Goal: Feedback & Contribution: Contribute content

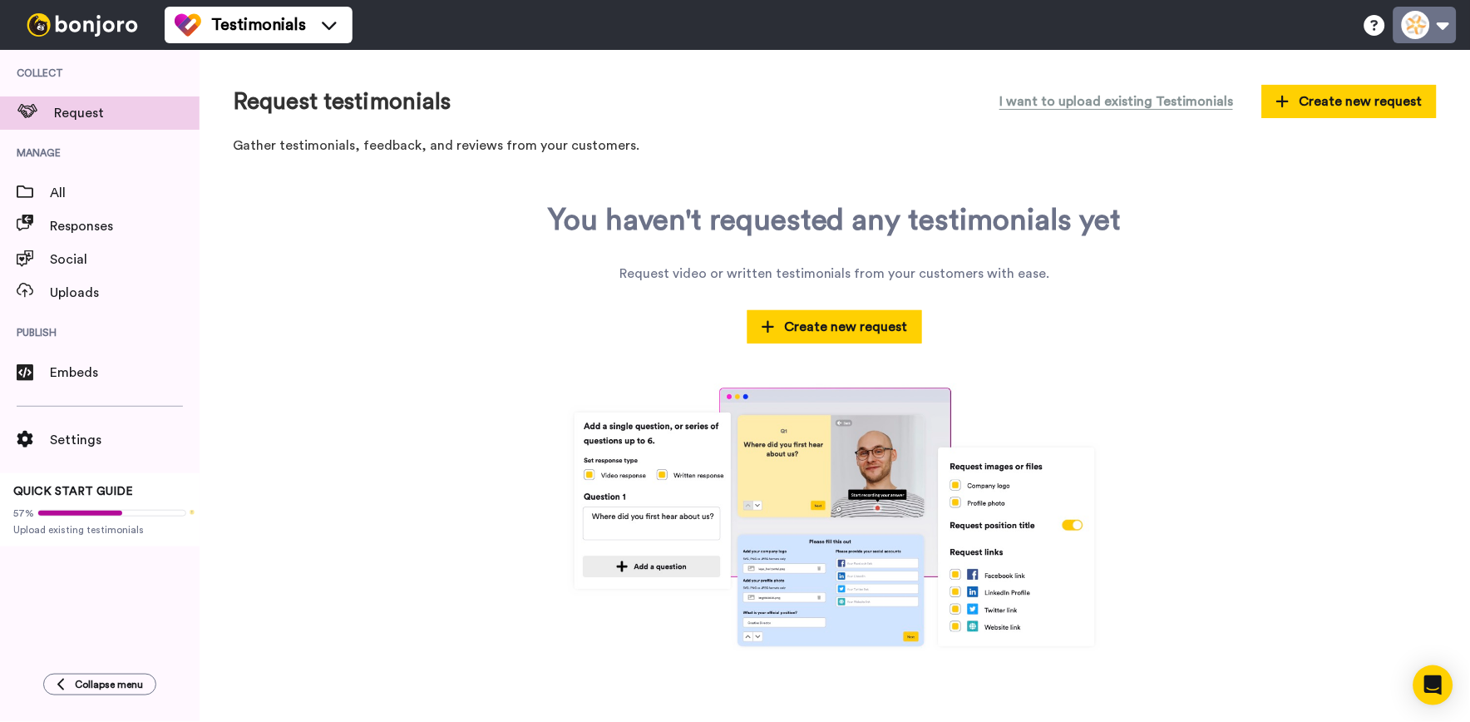
click at [1420, 34] on button at bounding box center [1425, 25] width 63 height 37
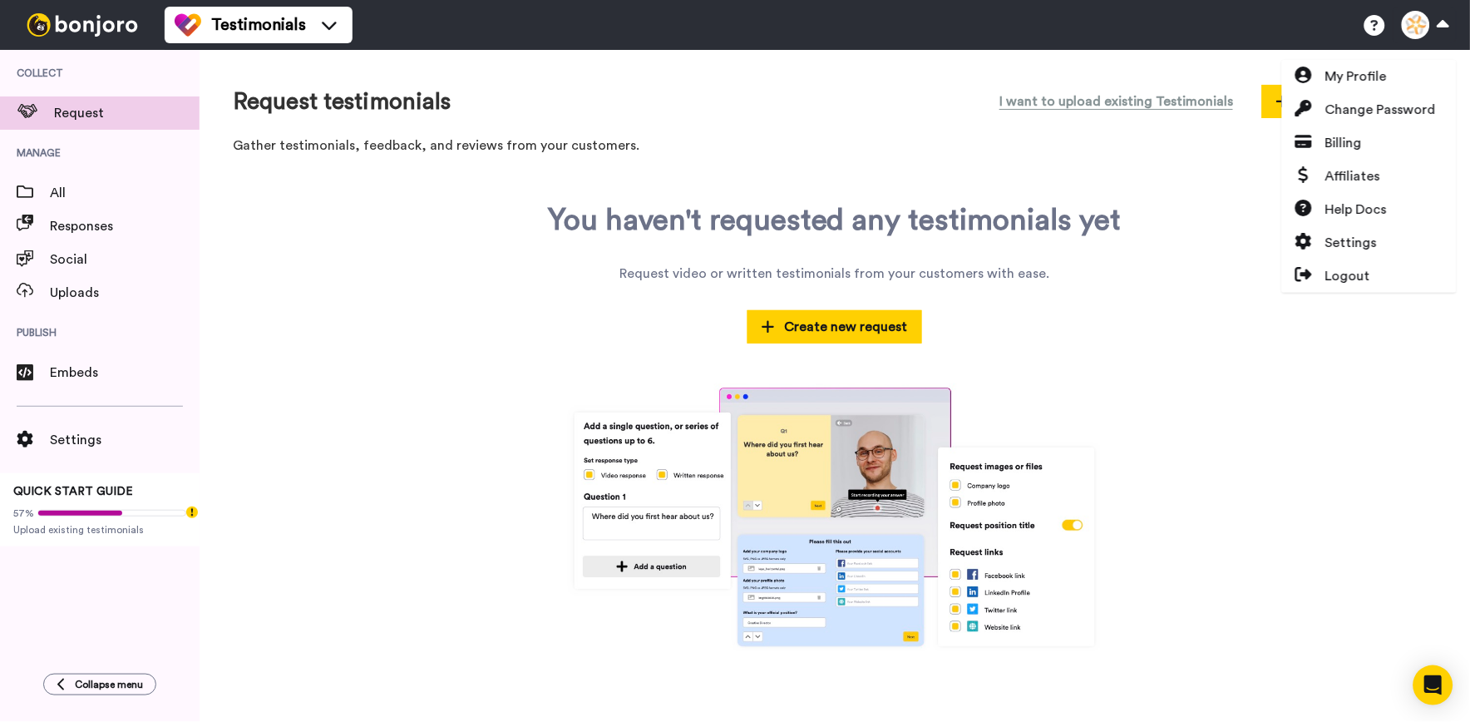
click at [1249, 67] on div "Request testimonials I want to upload existing Testimonials Create new request …" at bounding box center [835, 386] width 1271 height 673
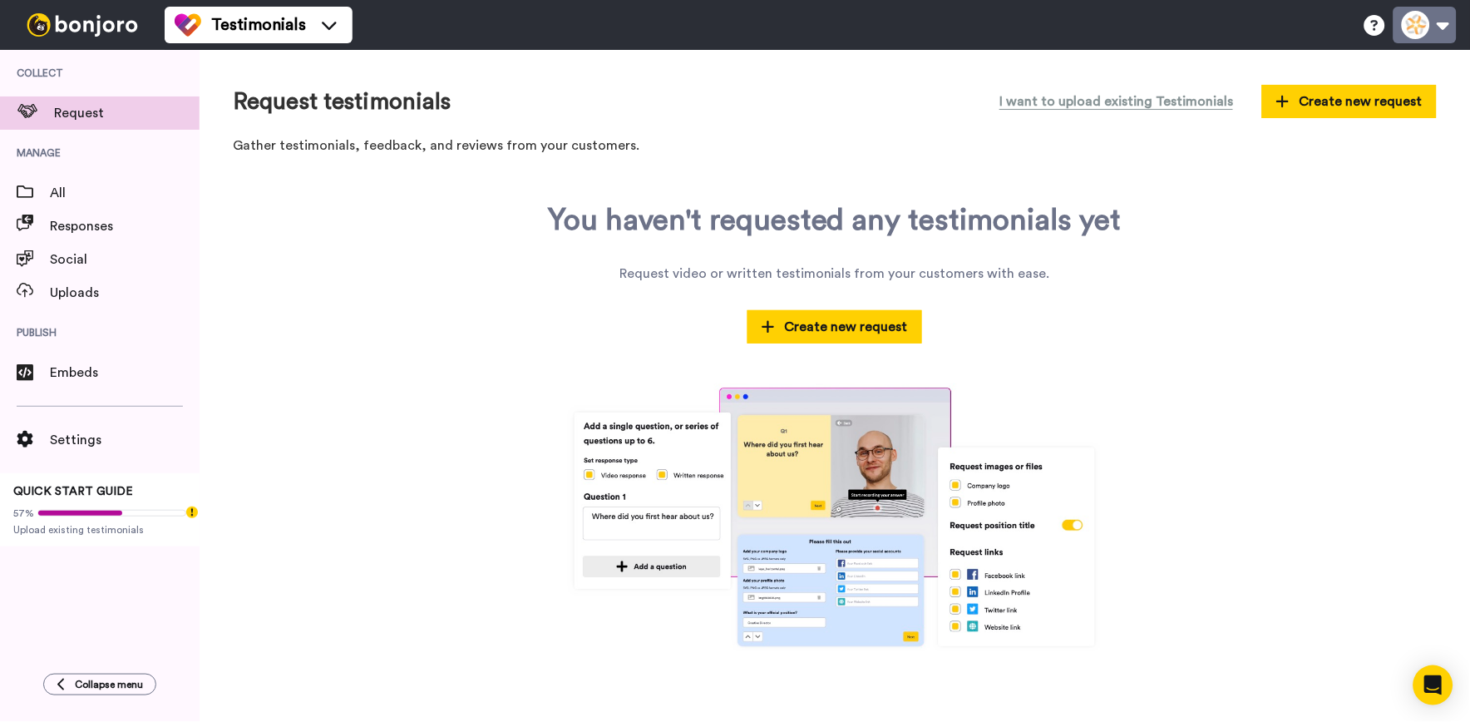
click at [1425, 18] on button at bounding box center [1425, 25] width 63 height 37
click at [1183, 262] on div "You haven't requested any testimonials yet Request video or written testimonial…" at bounding box center [835, 427] width 1204 height 447
click at [1404, 18] on button at bounding box center [1425, 25] width 63 height 37
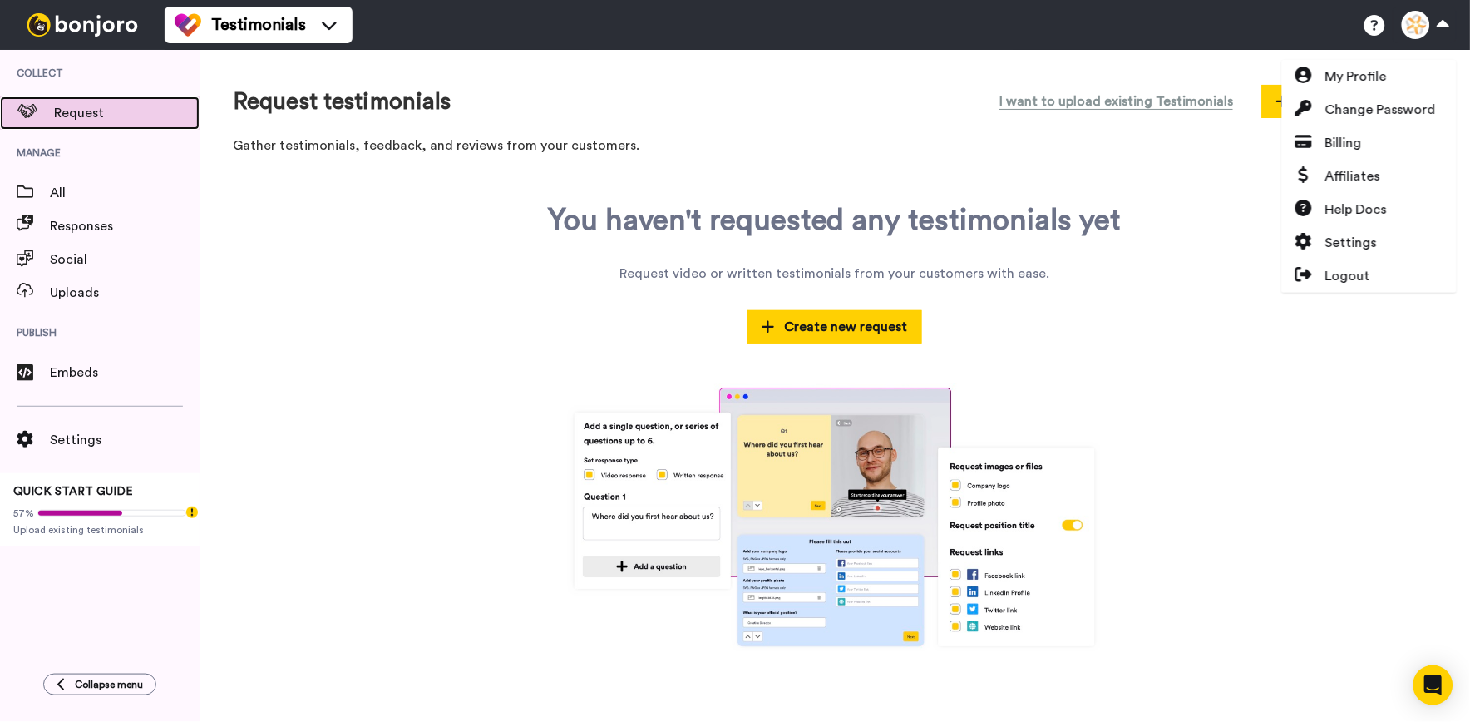
click at [146, 118] on span "Request" at bounding box center [127, 113] width 146 height 20
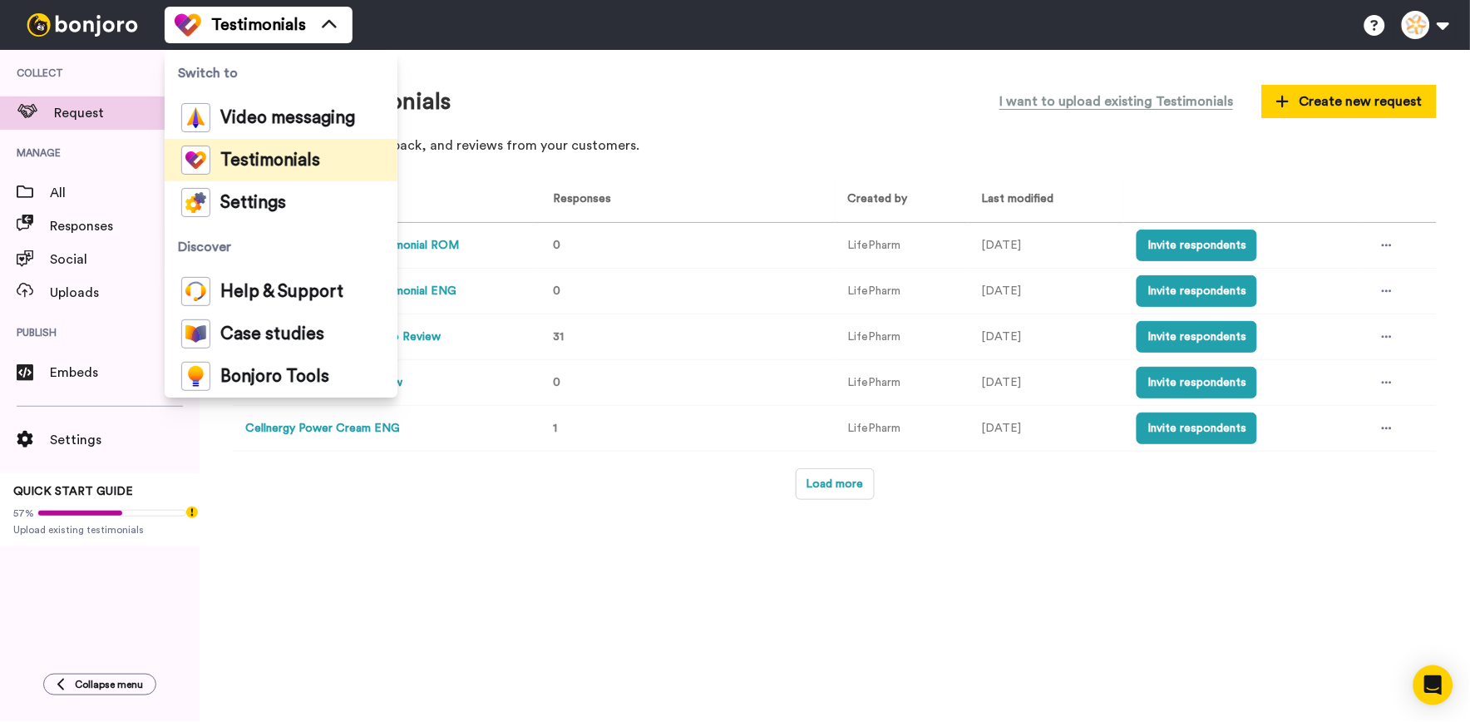
click at [580, 123] on div "Request testimonials I want to upload existing Testimonials Create new request …" at bounding box center [835, 123] width 1204 height 81
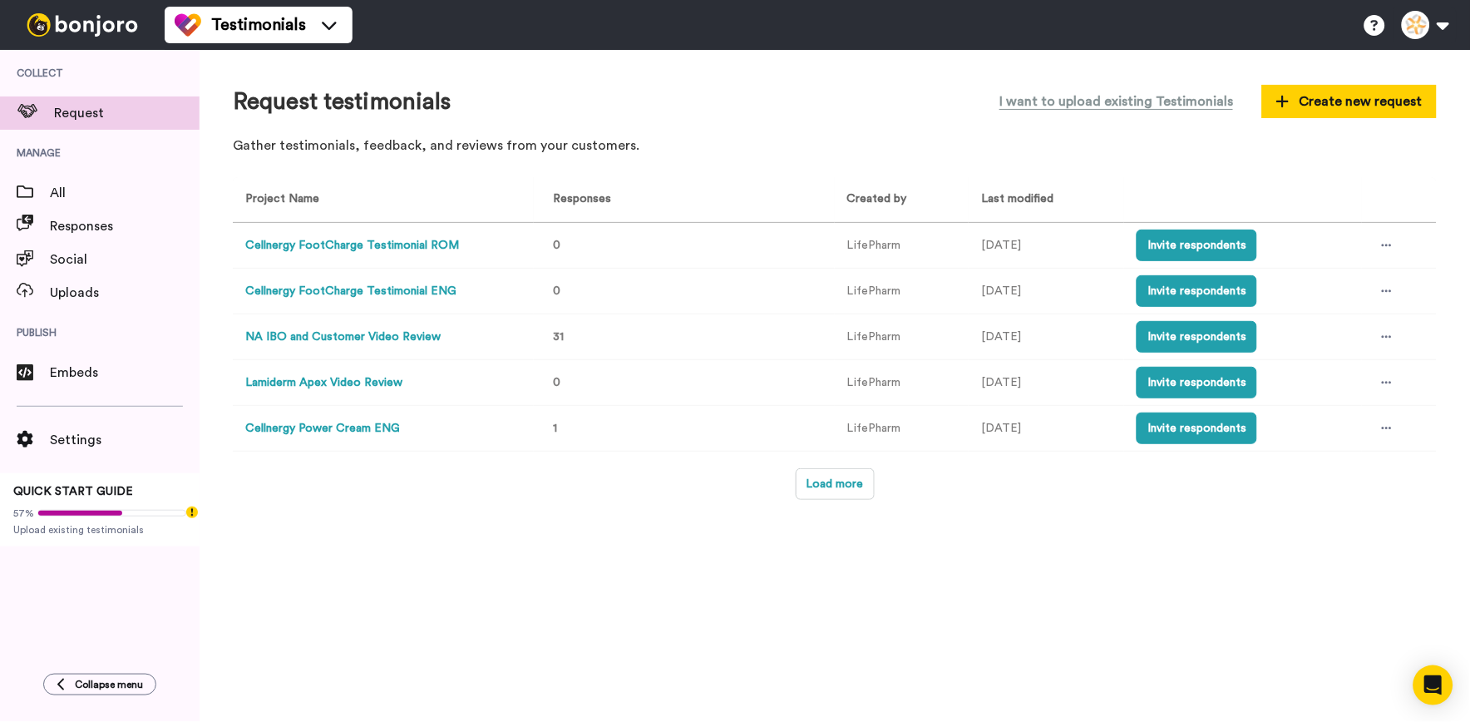
click at [422, 285] on button "Cellnergy FootCharge Testimonial ENG" at bounding box center [350, 291] width 211 height 17
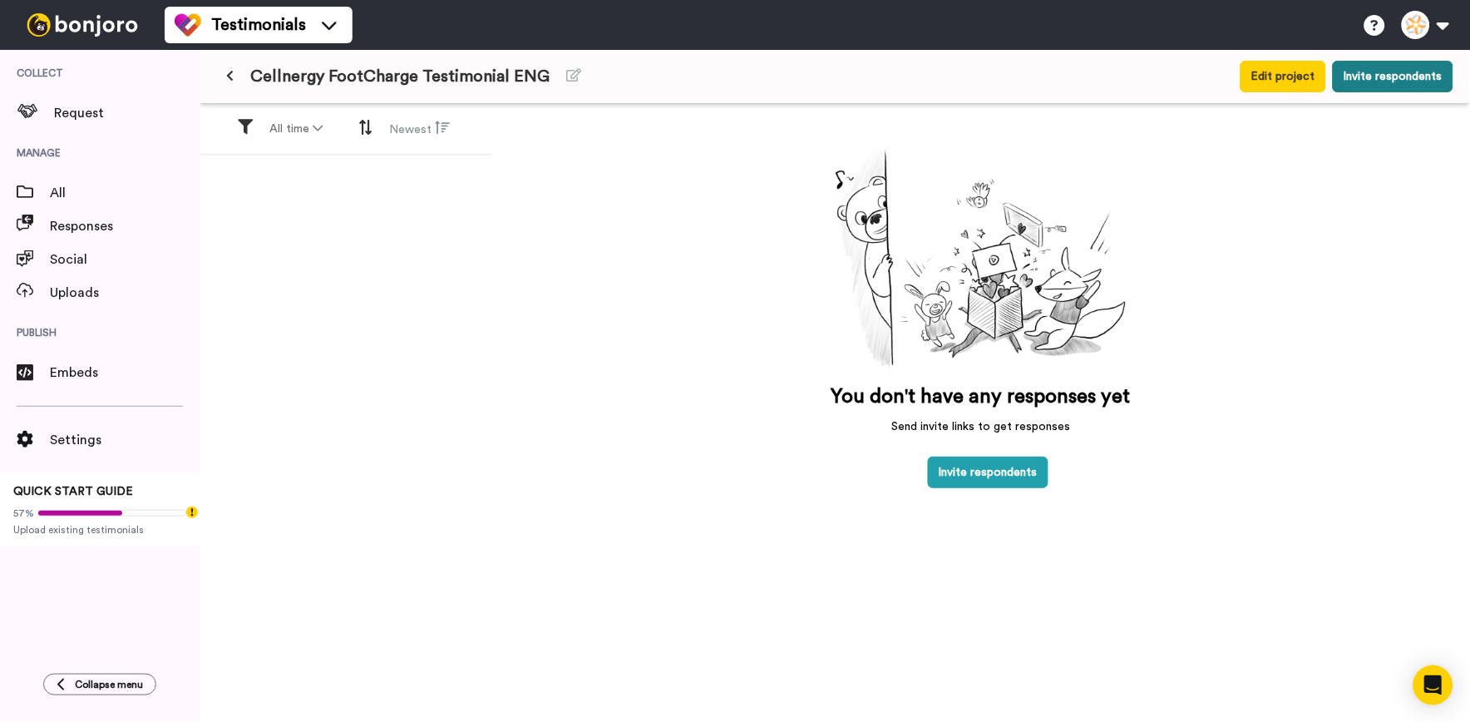
click at [1351, 78] on button "Invite respondents" at bounding box center [1393, 77] width 121 height 32
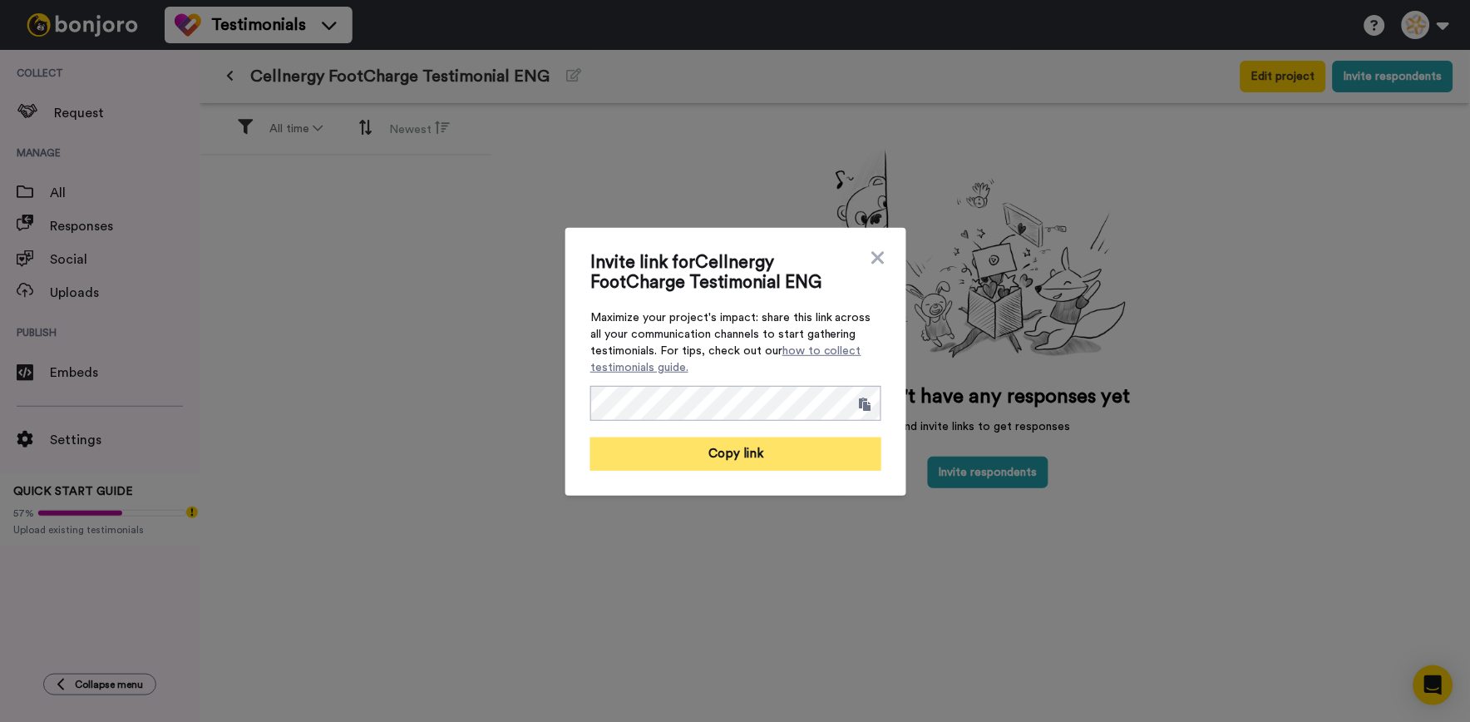
click at [747, 455] on button "Copy link" at bounding box center [735, 453] width 291 height 33
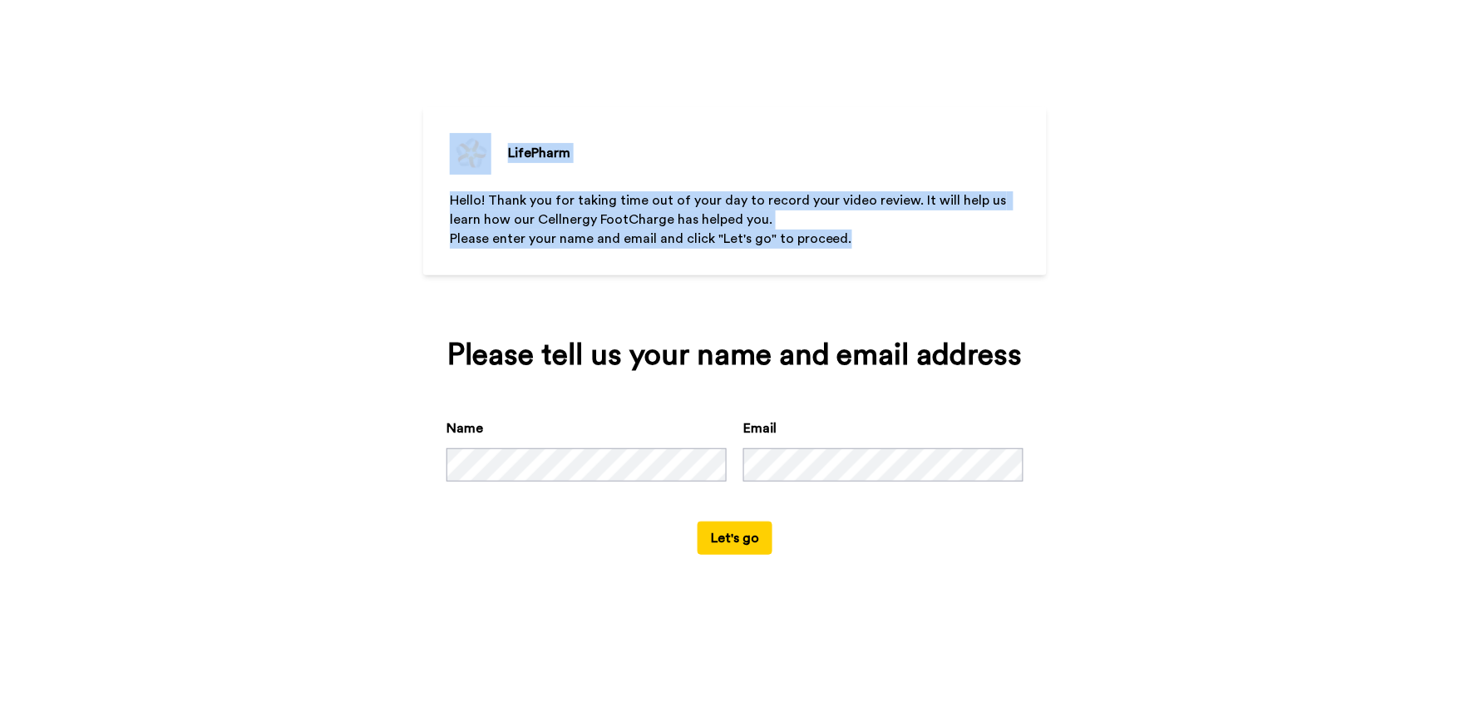
drag, startPoint x: 891, startPoint y: 234, endPoint x: 496, endPoint y: 34, distance: 442.6
click at [496, 34] on div "LifePharm Hello! Thank you for taking time out of your day to record your video…" at bounding box center [735, 300] width 624 height 601
drag, startPoint x: 496, startPoint y: 34, endPoint x: 451, endPoint y: 198, distance: 169.9
click at [451, 198] on span "Hello! Thank you for taking time out of your day to record your video review. I…" at bounding box center [730, 210] width 561 height 32
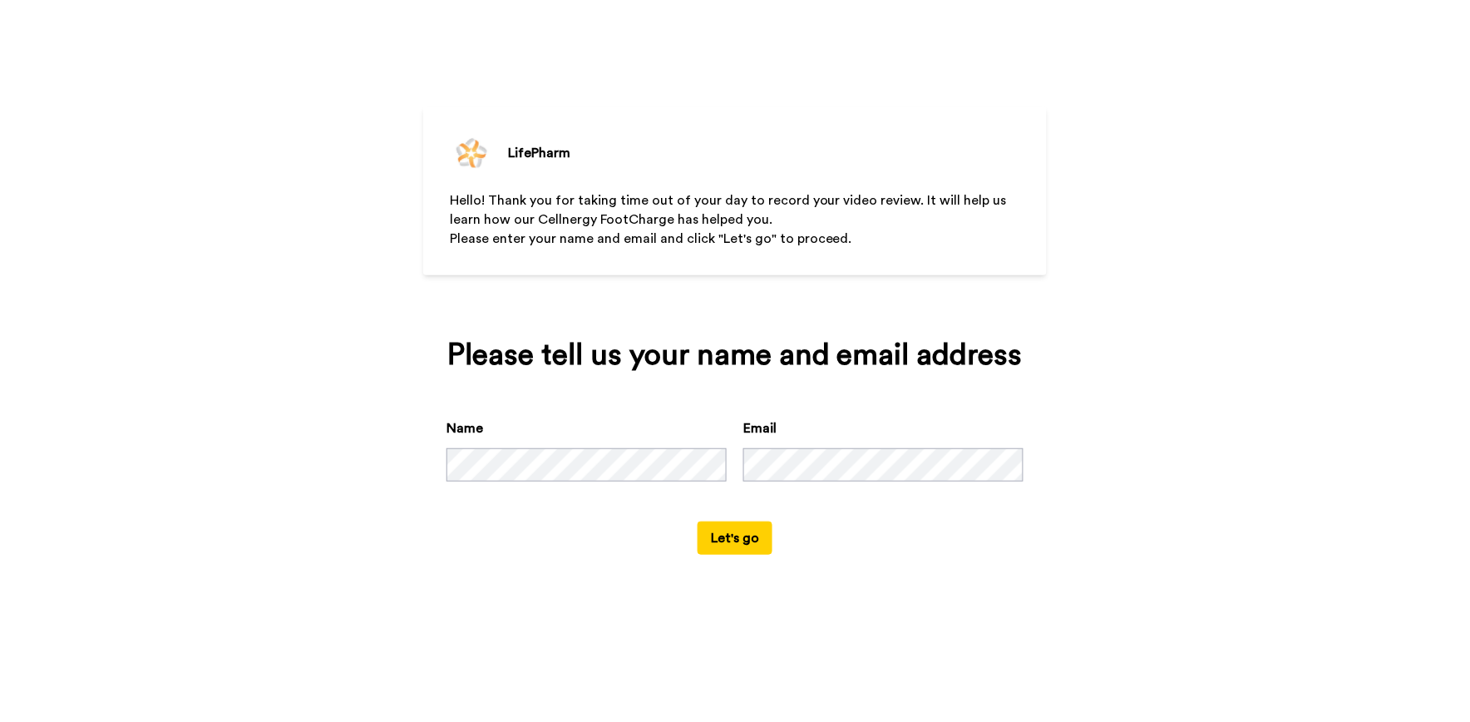
click at [545, 446] on div "Name" at bounding box center [587, 449] width 280 height 63
click at [704, 532] on button "Let's go" at bounding box center [735, 537] width 75 height 33
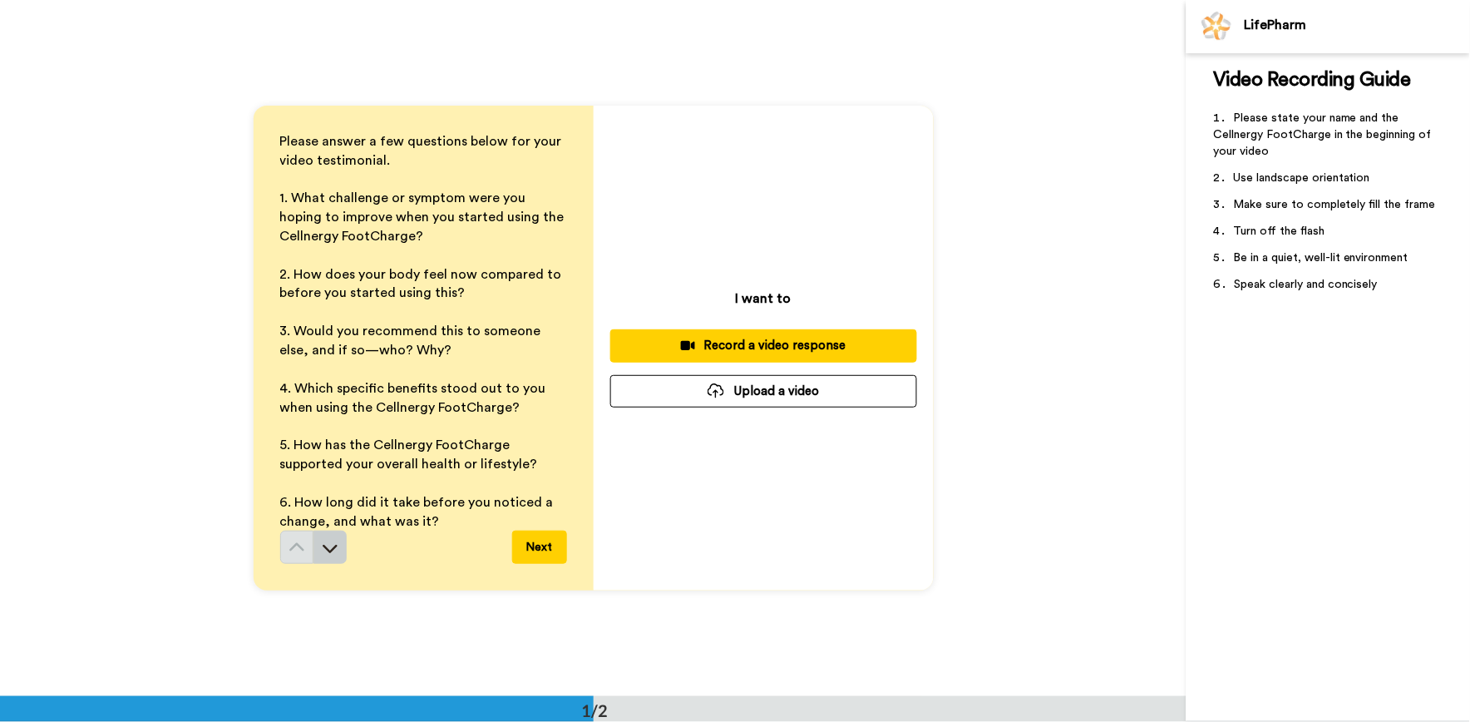
click at [326, 554] on icon at bounding box center [330, 548] width 17 height 17
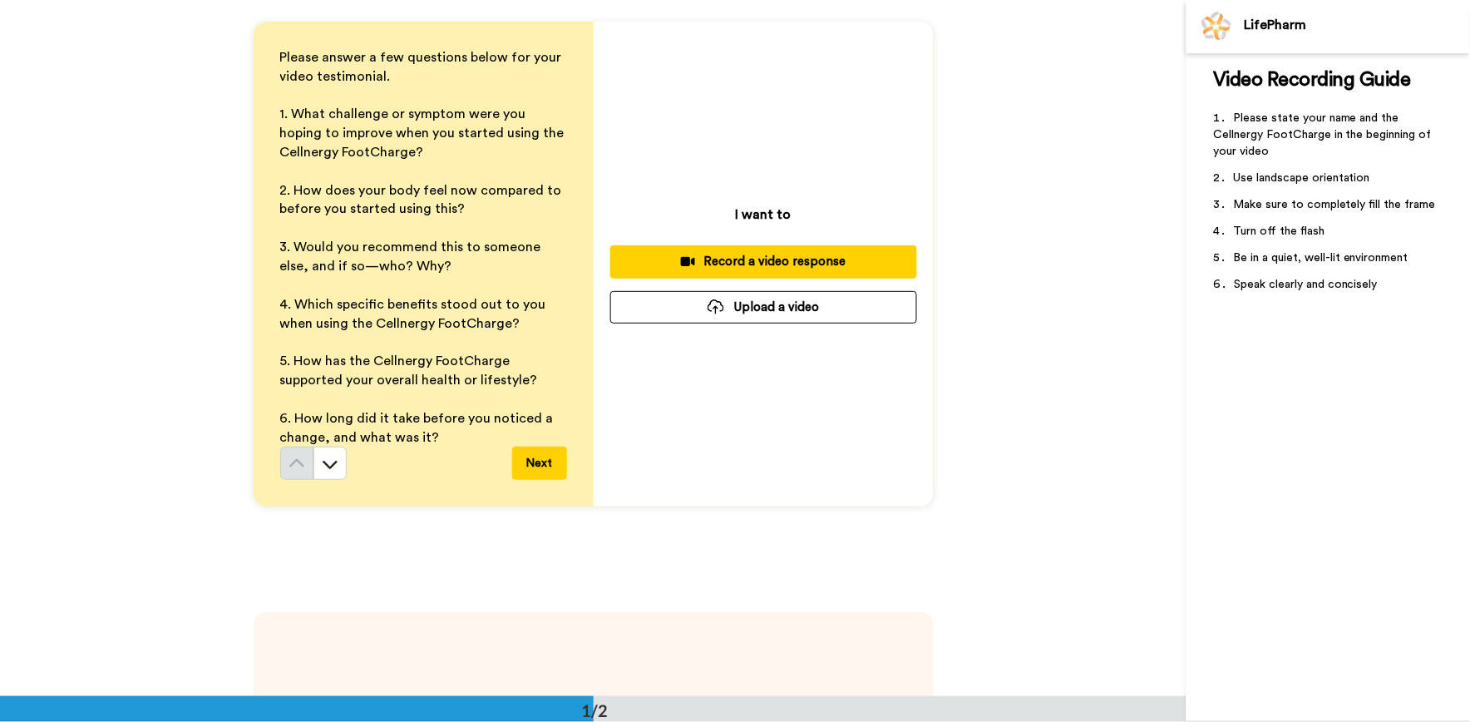
scroll to position [53, 0]
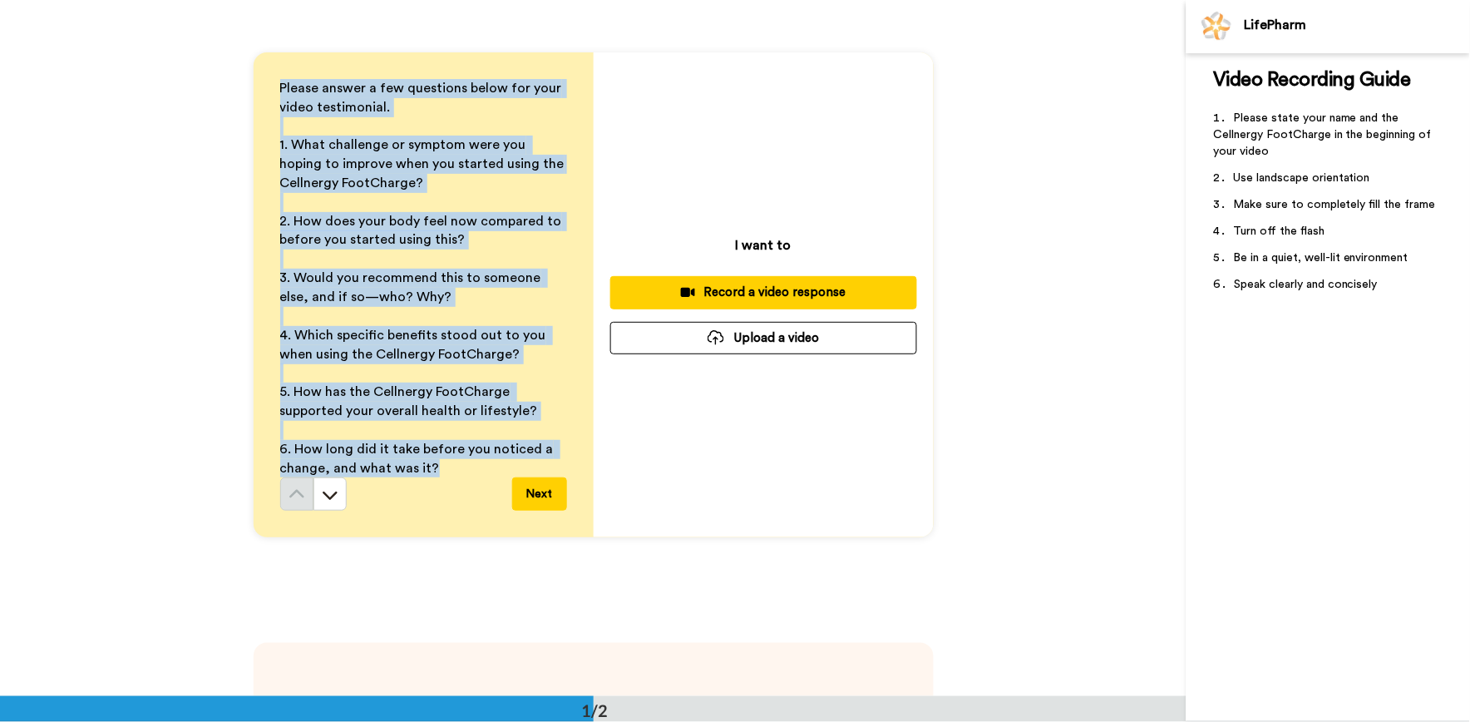
drag, startPoint x: 441, startPoint y: 467, endPoint x: 263, endPoint y: 93, distance: 413.6
click at [263, 93] on div "Please answer a few questions below for your video testimonial. ﻿ 1. What chall…" at bounding box center [424, 295] width 340 height 486
drag, startPoint x: 263, startPoint y: 93, endPoint x: 215, endPoint y: 200, distance: 116.9
click at [215, 198] on div "Please answer a few questions below for your video testimonial. ﻿ 1. What chall…" at bounding box center [593, 295] width 1187 height 696
drag, startPoint x: 459, startPoint y: 484, endPoint x: 244, endPoint y: 95, distance: 444.8
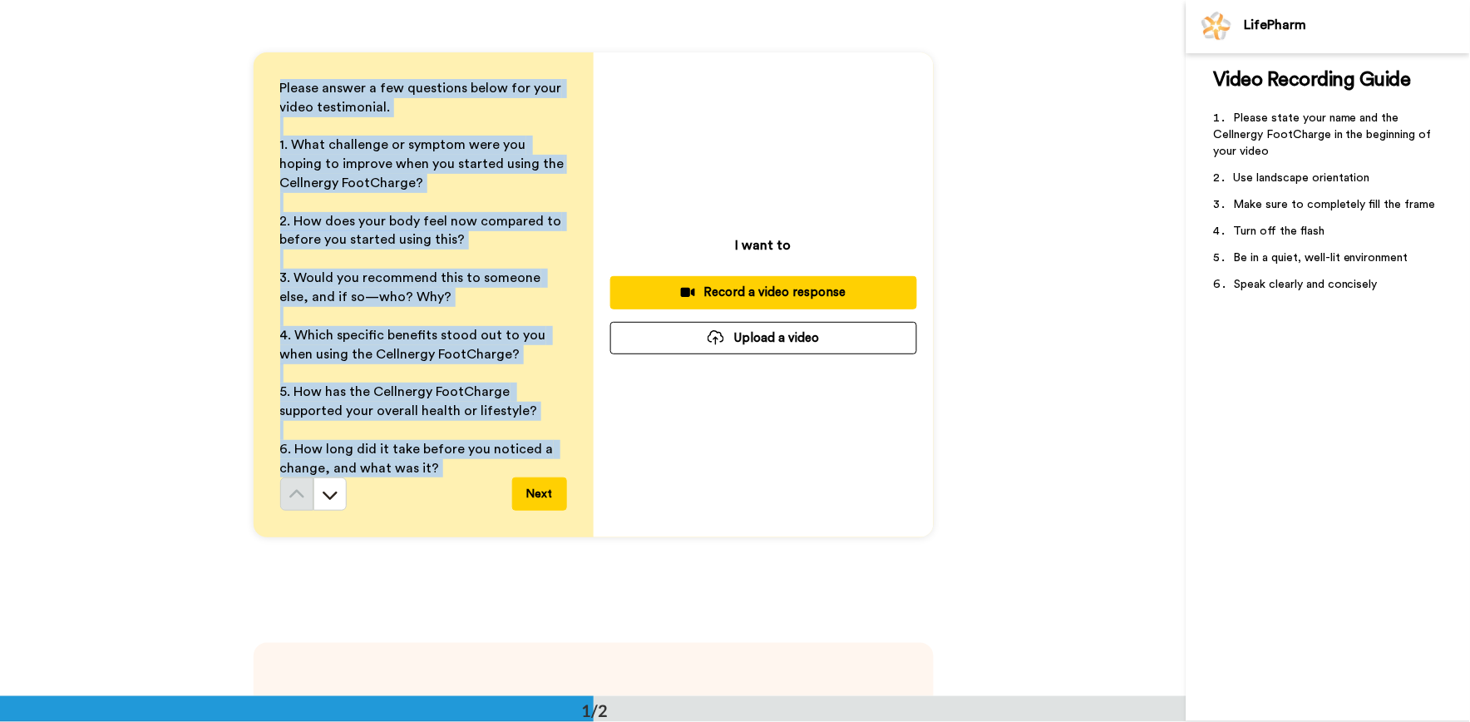
click at [244, 95] on div "Please answer a few questions below for your video testimonial. ﻿ 1. What chall…" at bounding box center [593, 295] width 1187 height 696
drag, startPoint x: 244, startPoint y: 95, endPoint x: 140, endPoint y: 206, distance: 152.4
click at [140, 206] on div "Please answer a few questions below for your video testimonial. ﻿ 1. What chall…" at bounding box center [593, 295] width 1187 height 696
drag, startPoint x: 462, startPoint y: 470, endPoint x: 277, endPoint y: 45, distance: 463.7
click at [277, 45] on div "Please answer a few questions below for your video testimonial. ﻿ 1. What chall…" at bounding box center [593, 295] width 1187 height 696
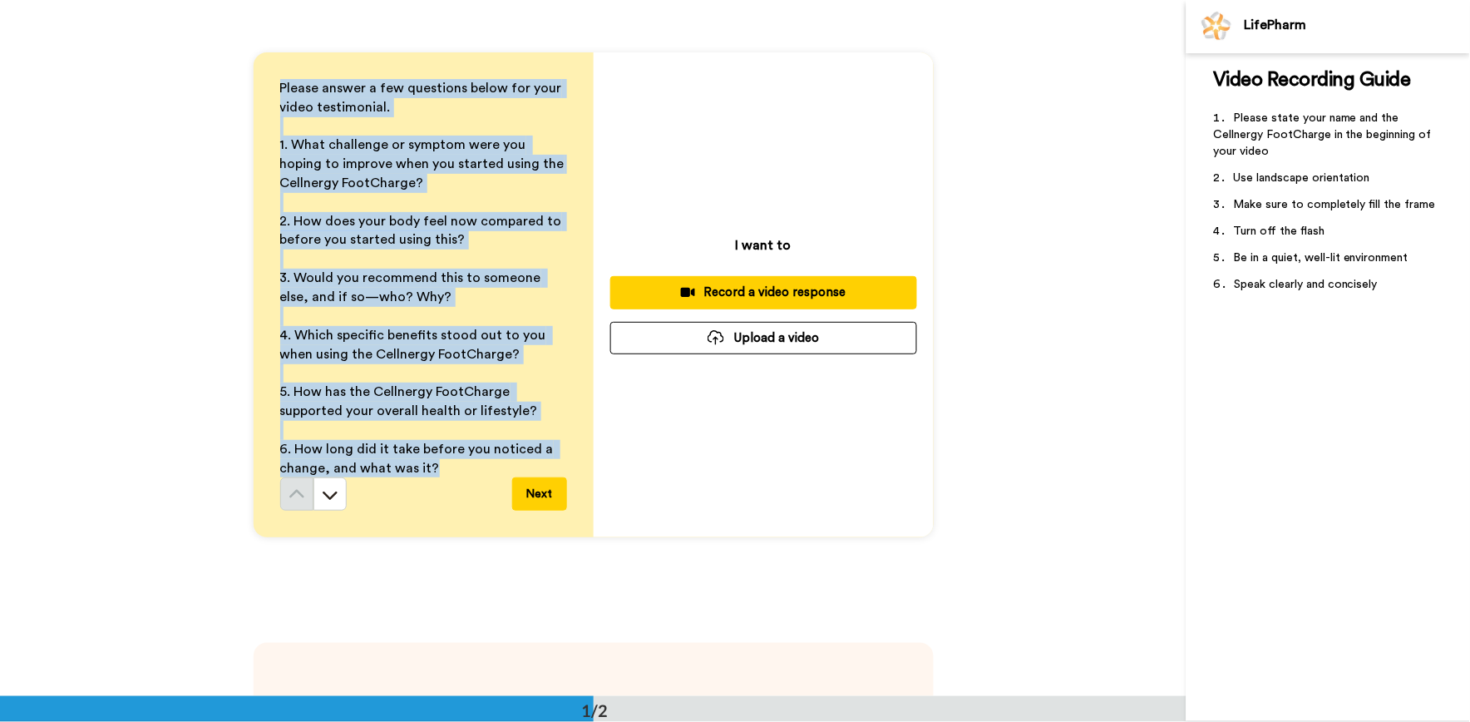
drag, startPoint x: 277, startPoint y: 45, endPoint x: 173, endPoint y: 205, distance: 190.5
click at [173, 205] on div "Please answer a few questions below for your video testimonial. ﻿ 1. What chall…" at bounding box center [593, 295] width 1187 height 696
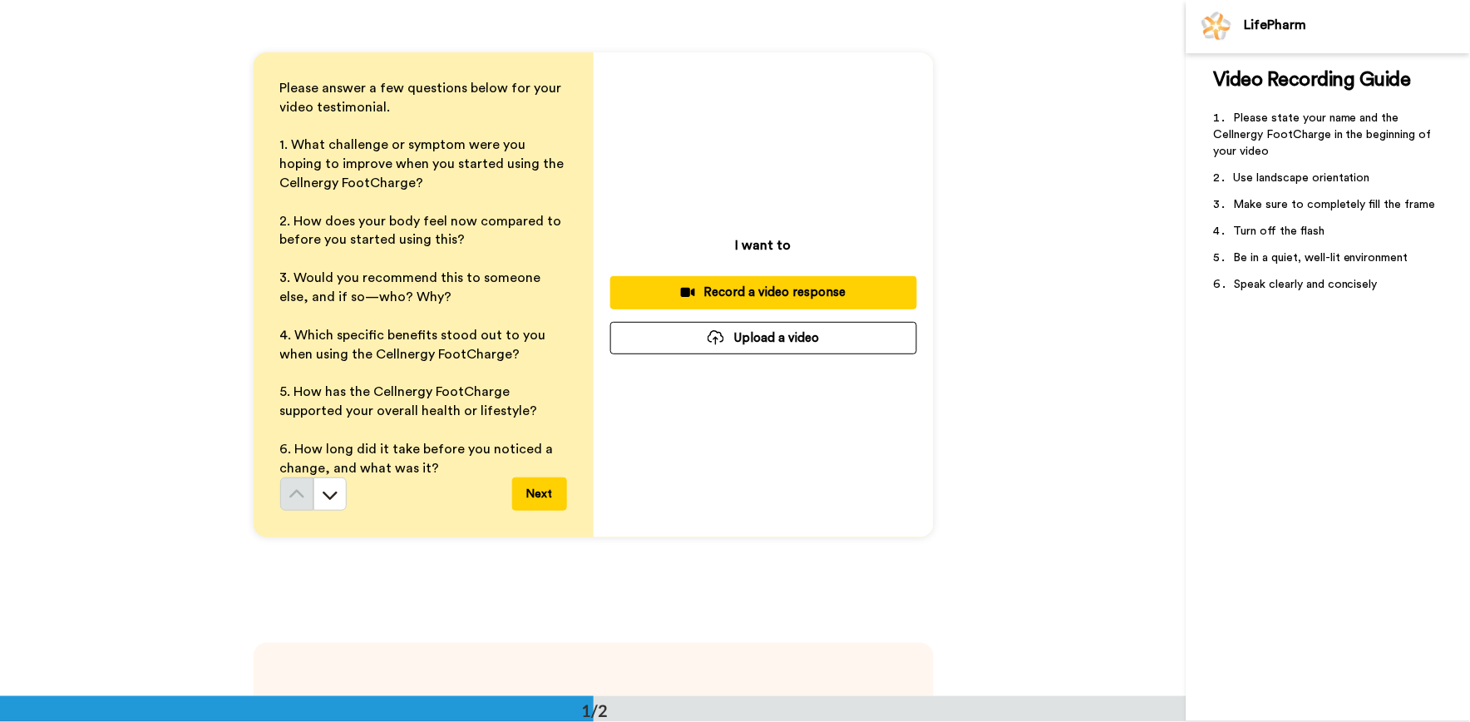
scroll to position [0, 0]
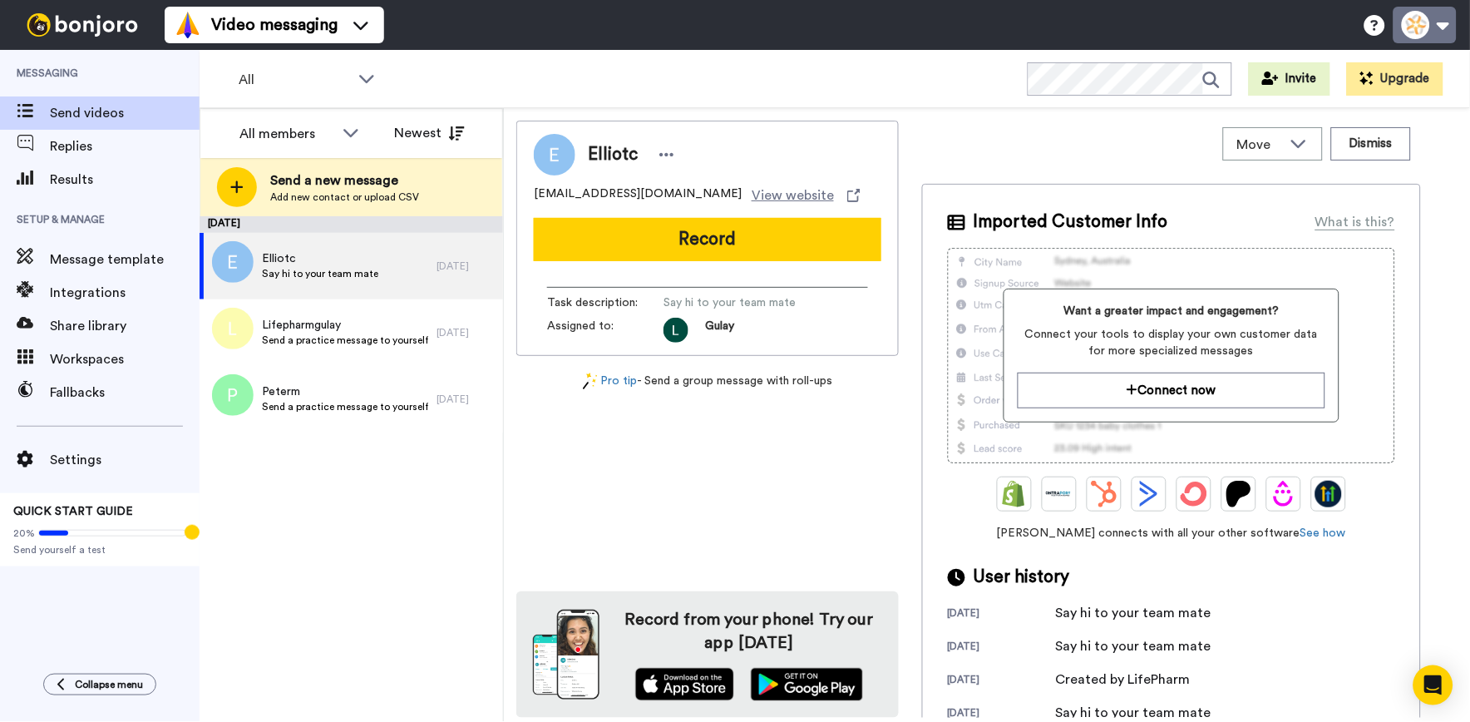
click at [1431, 25] on button at bounding box center [1425, 25] width 63 height 37
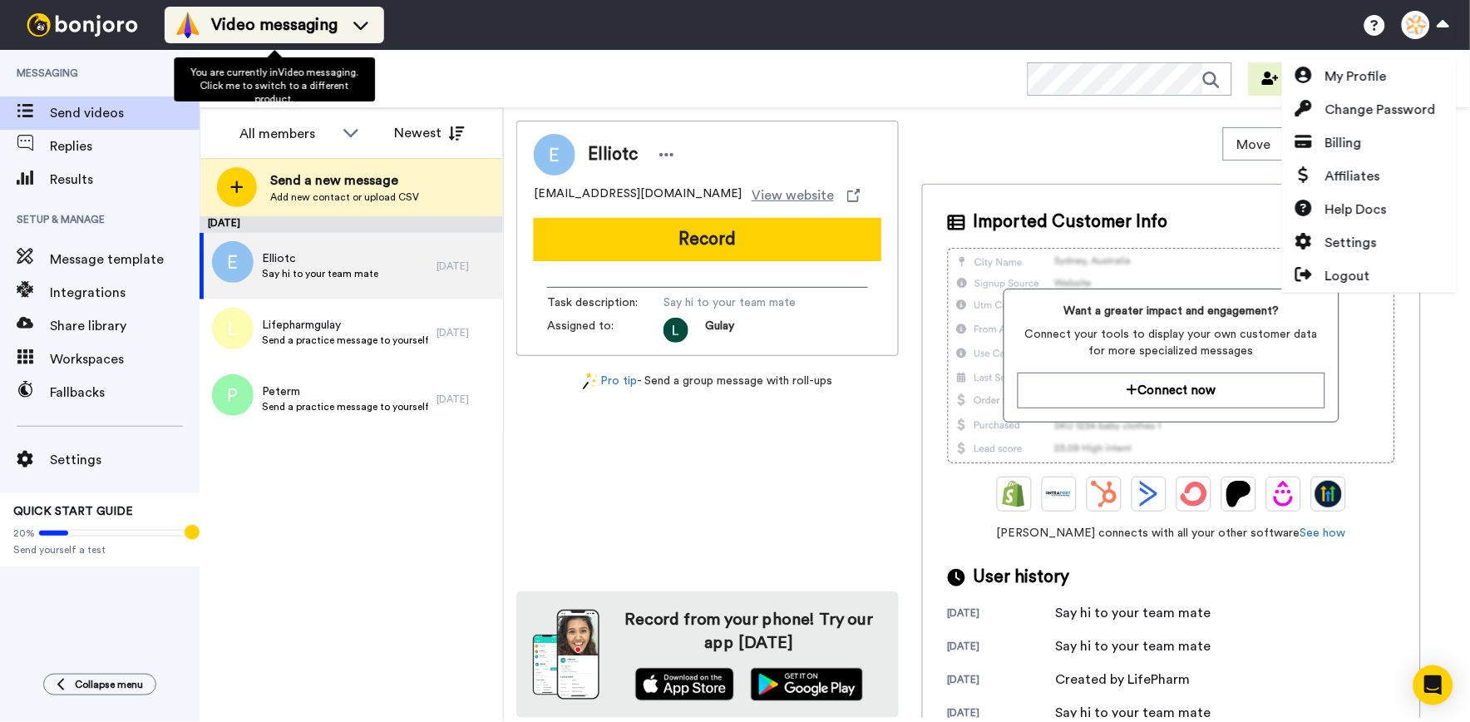
click at [333, 30] on span "Video messaging" at bounding box center [274, 24] width 126 height 23
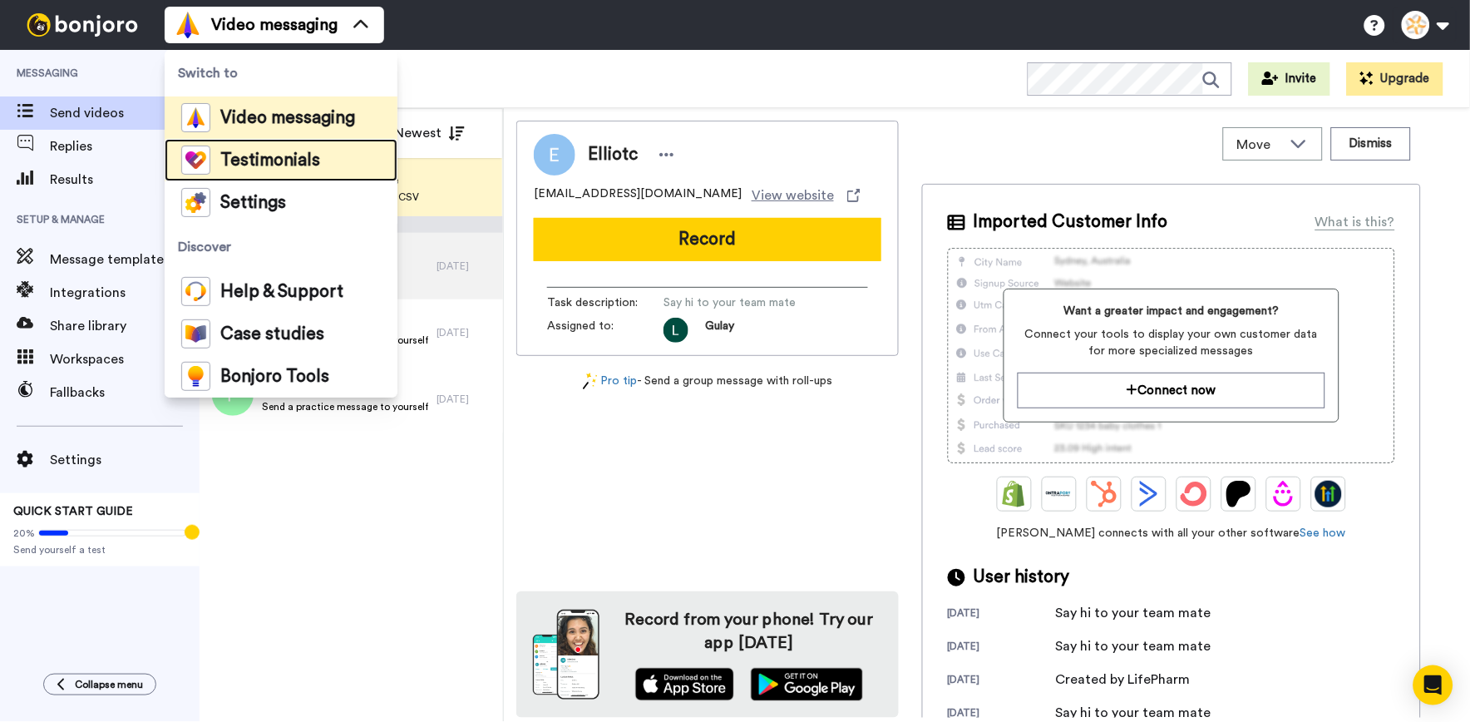
click at [281, 152] on span "Testimonials" at bounding box center [270, 160] width 100 height 17
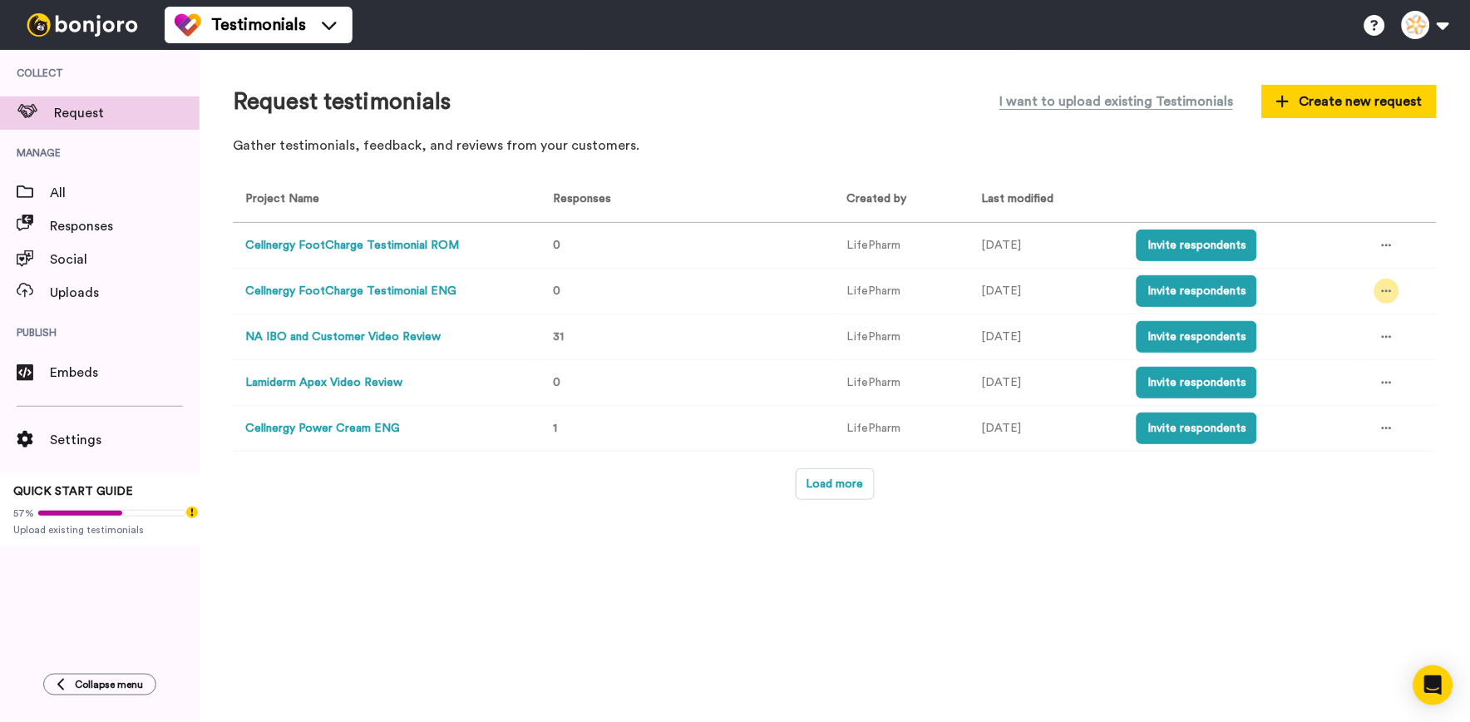
click at [1385, 286] on icon at bounding box center [1387, 291] width 10 height 12
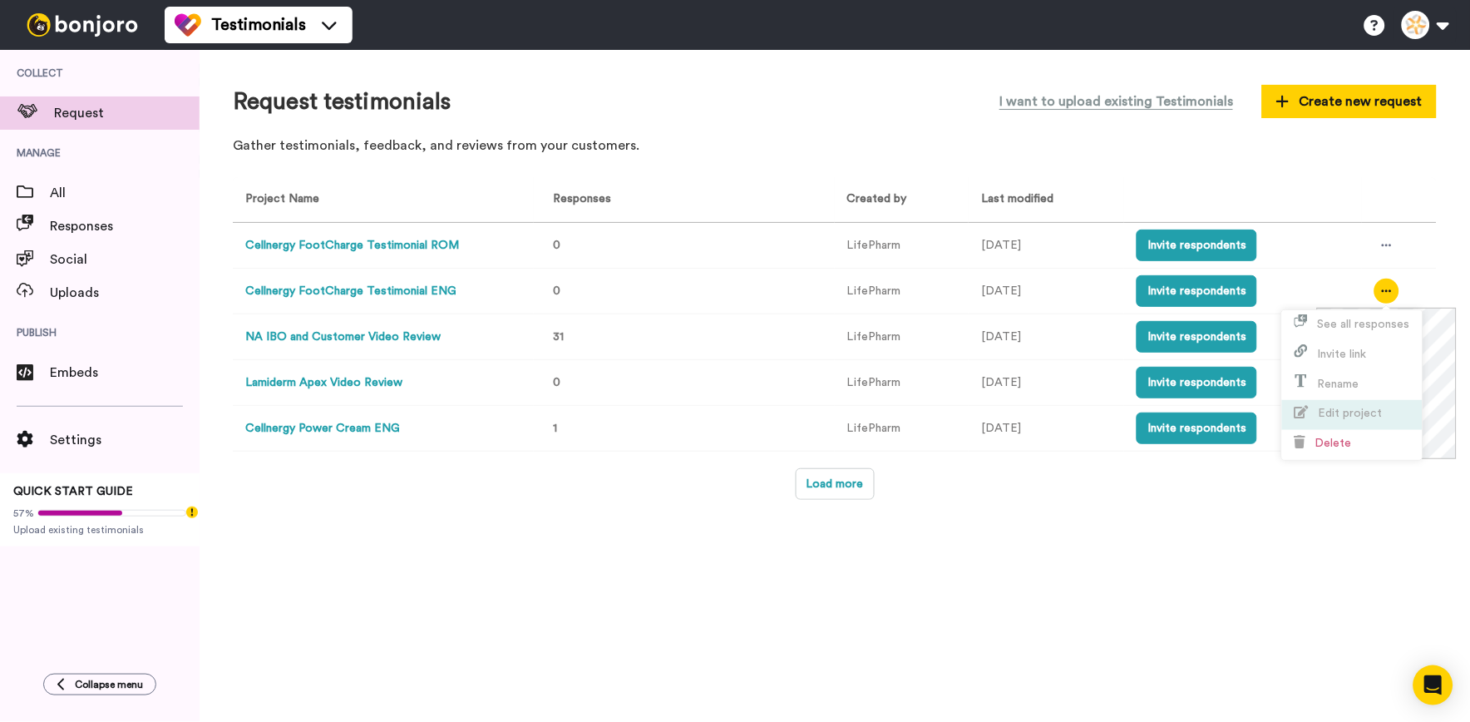
click at [1341, 410] on span "Edit project" at bounding box center [1351, 413] width 64 height 12
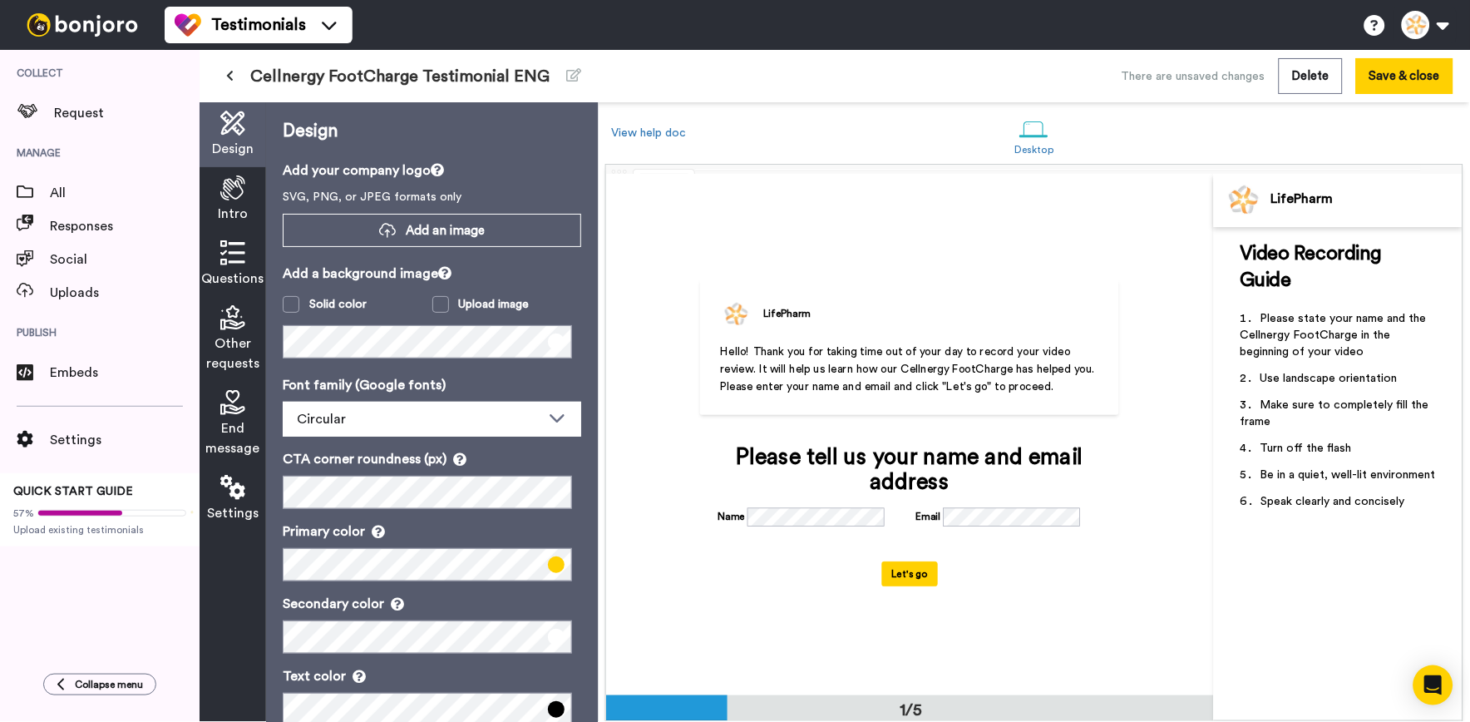
click at [228, 217] on span "Intro" at bounding box center [233, 214] width 30 height 20
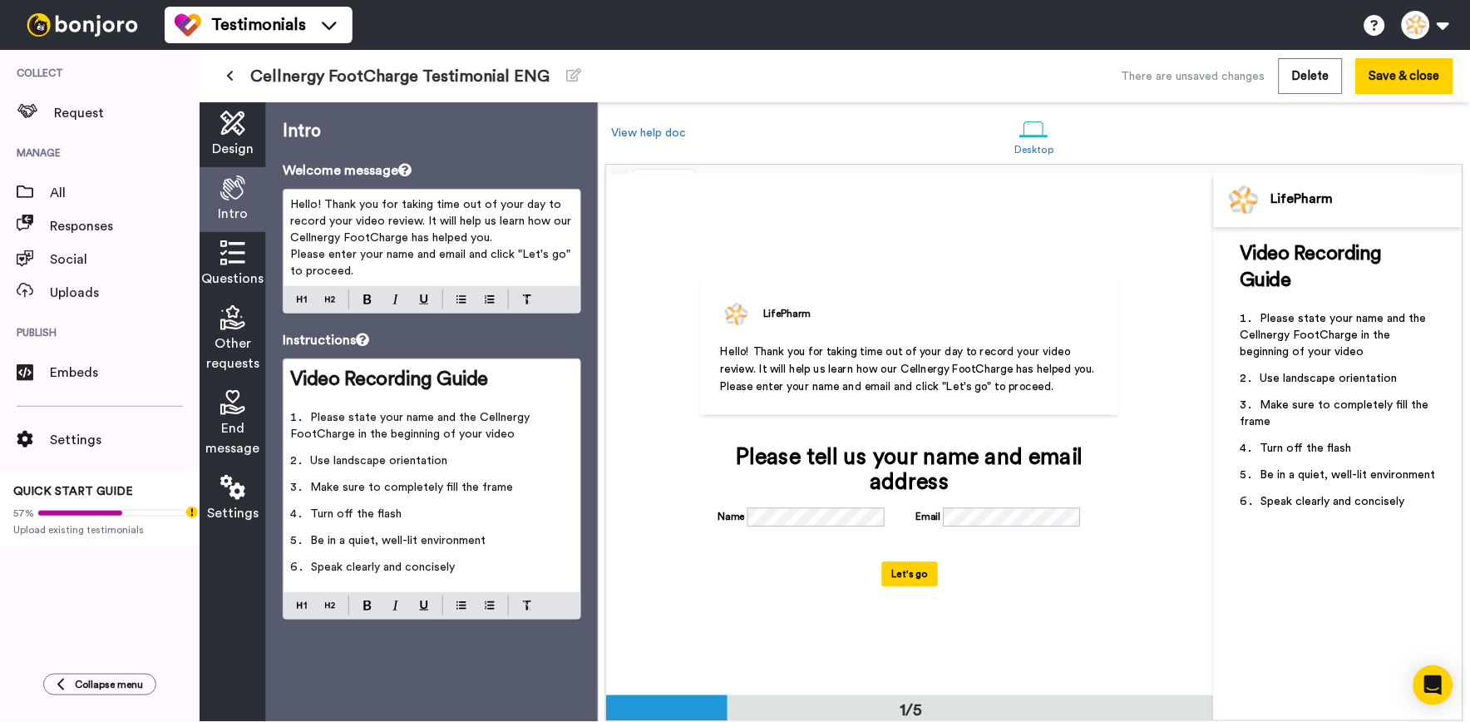
click at [244, 272] on span "Questions" at bounding box center [233, 279] width 62 height 20
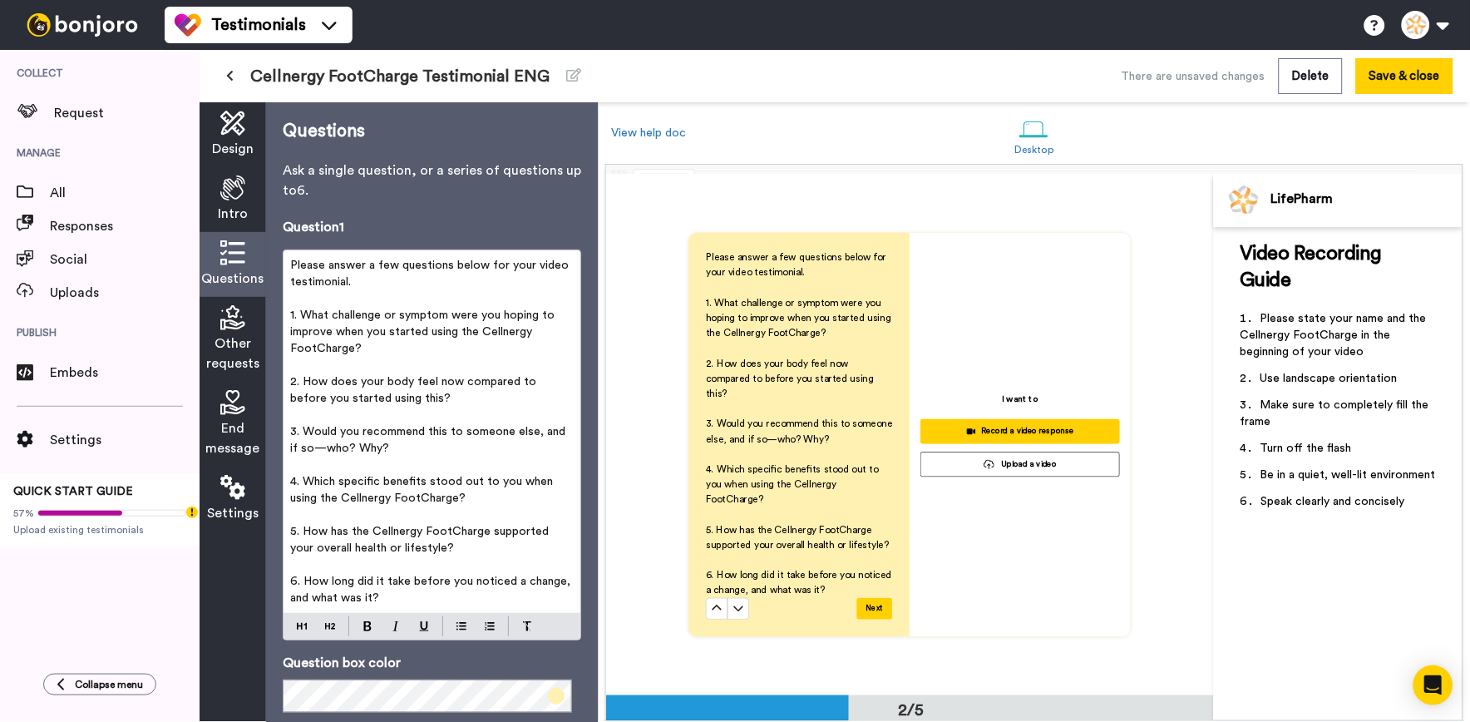
scroll to position [589, 0]
drag, startPoint x: 388, startPoint y: 285, endPoint x: 331, endPoint y: 258, distance: 62.9
click at [331, 258] on p "Please answer a few questions below for your video testimonial." at bounding box center [432, 273] width 284 height 33
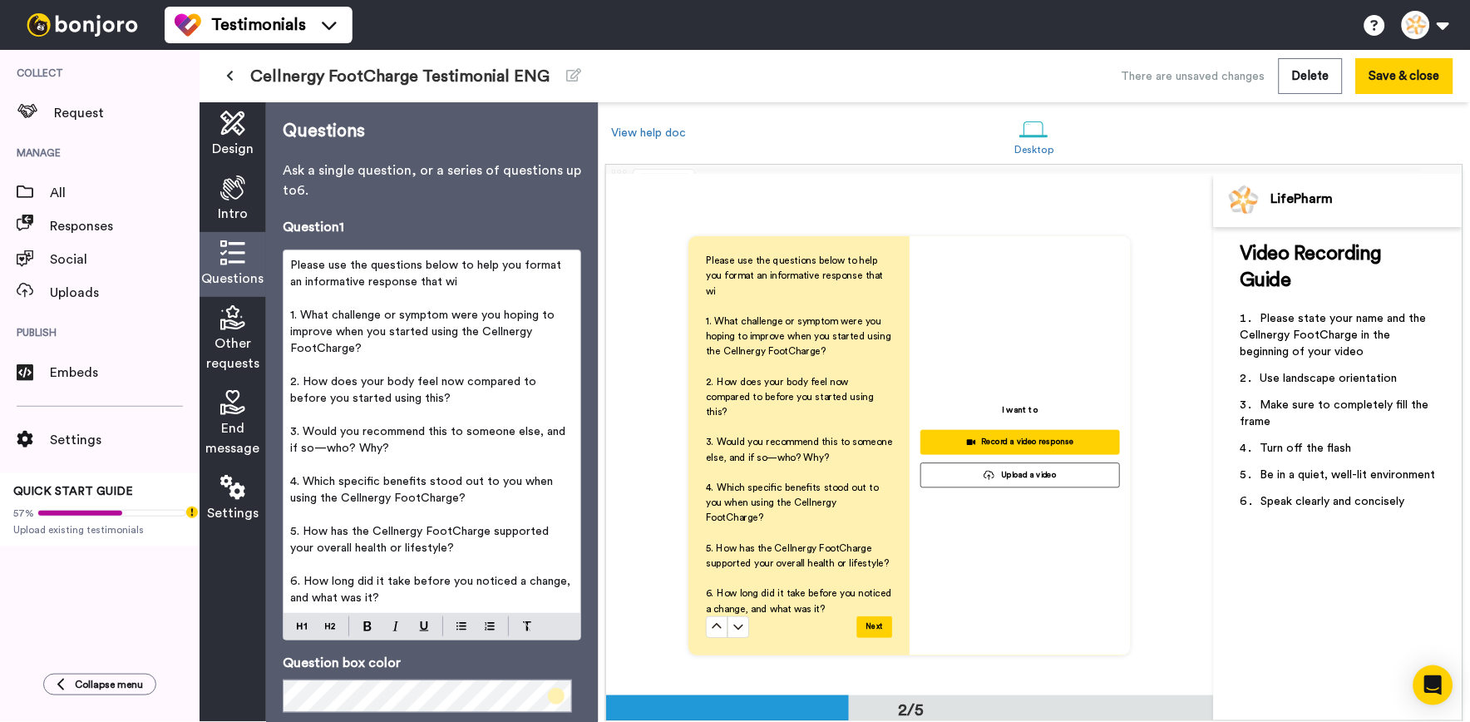
scroll to position [594, 0]
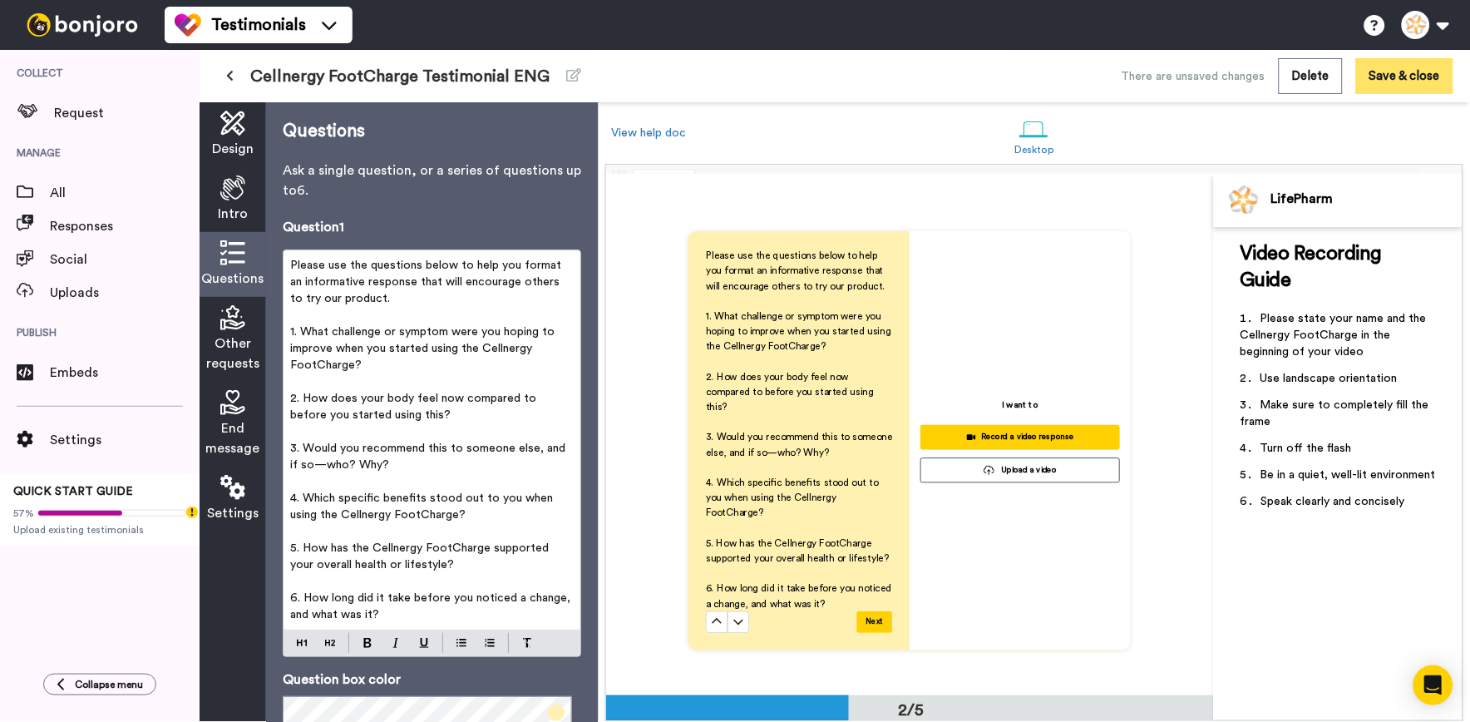
click at [1404, 91] on button "Save & close" at bounding box center [1404, 76] width 97 height 36
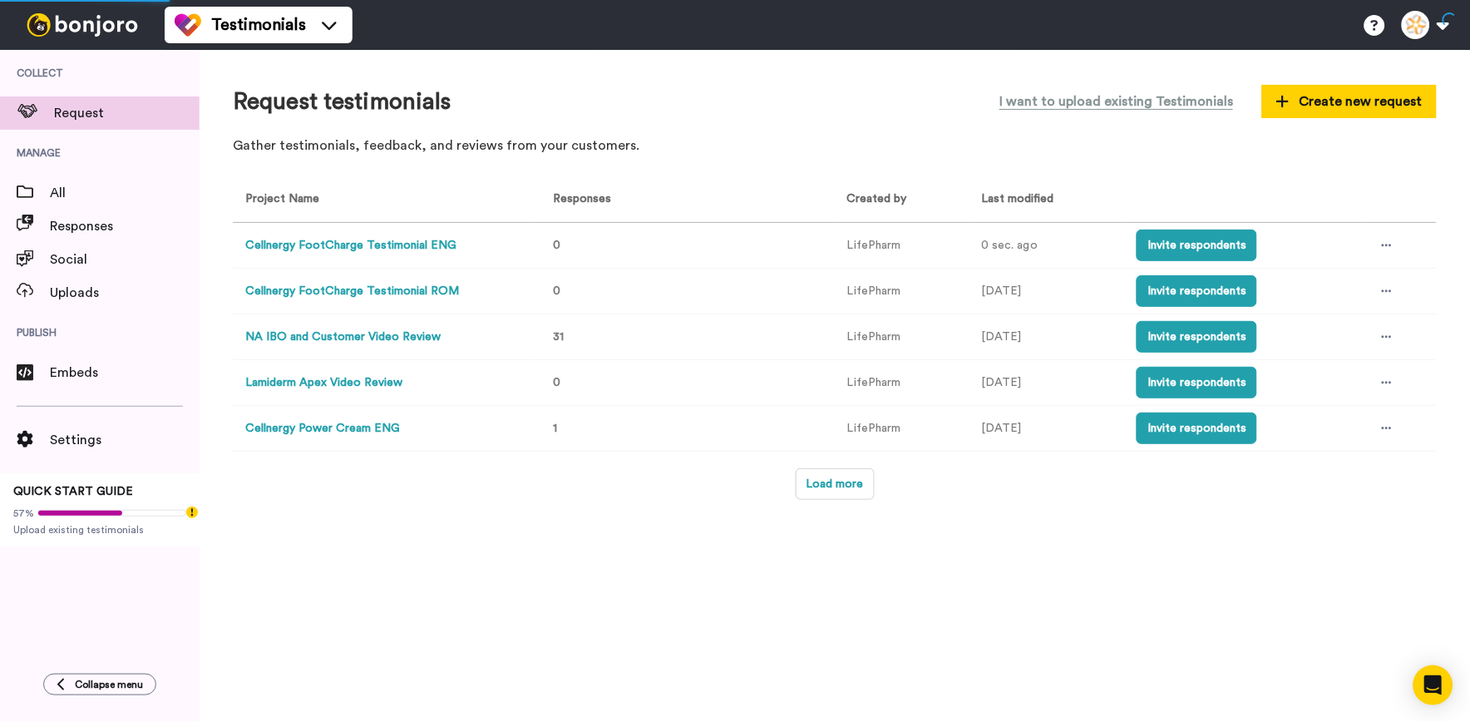
click at [433, 252] on button "Cellnergy FootCharge Testimonial ENG" at bounding box center [350, 245] width 211 height 17
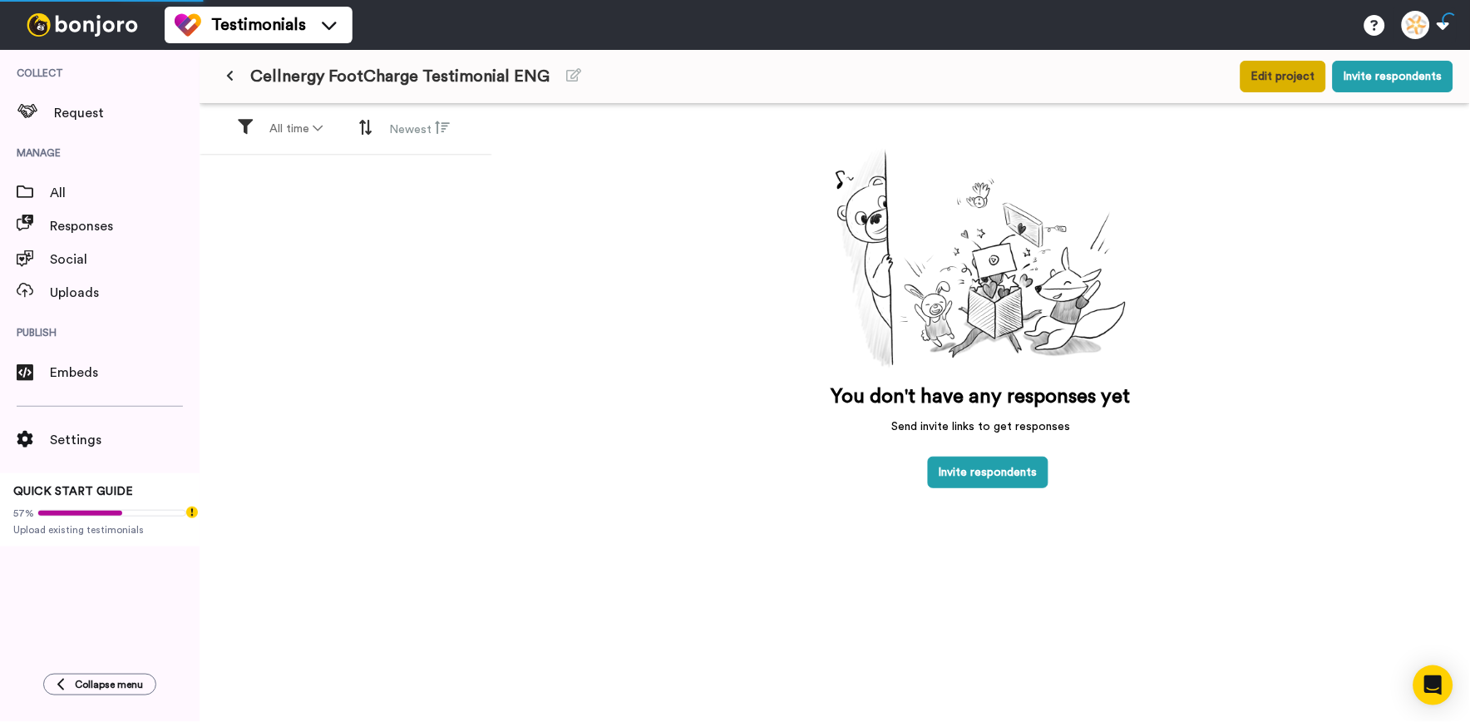
click at [1281, 77] on button "Edit project" at bounding box center [1284, 77] width 86 height 32
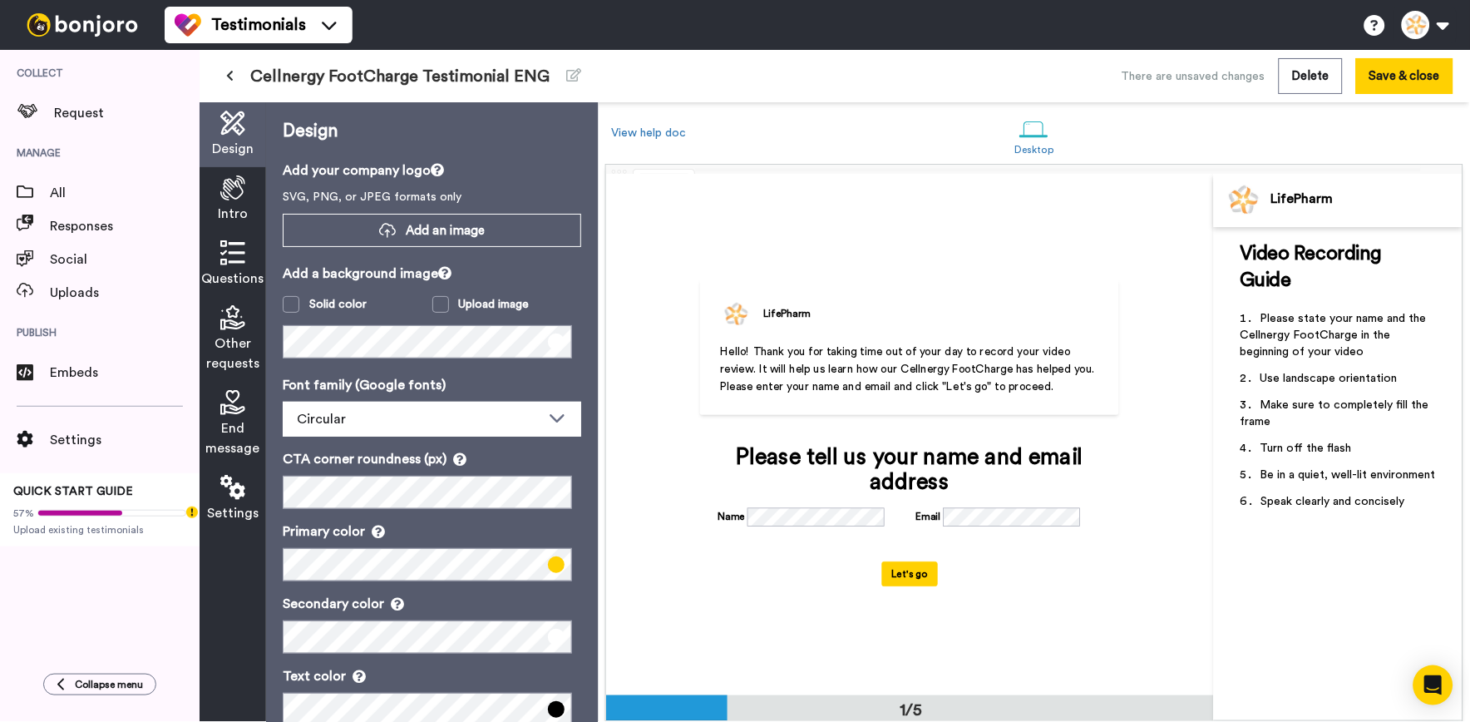
click at [215, 266] on div "Questions" at bounding box center [233, 264] width 67 height 65
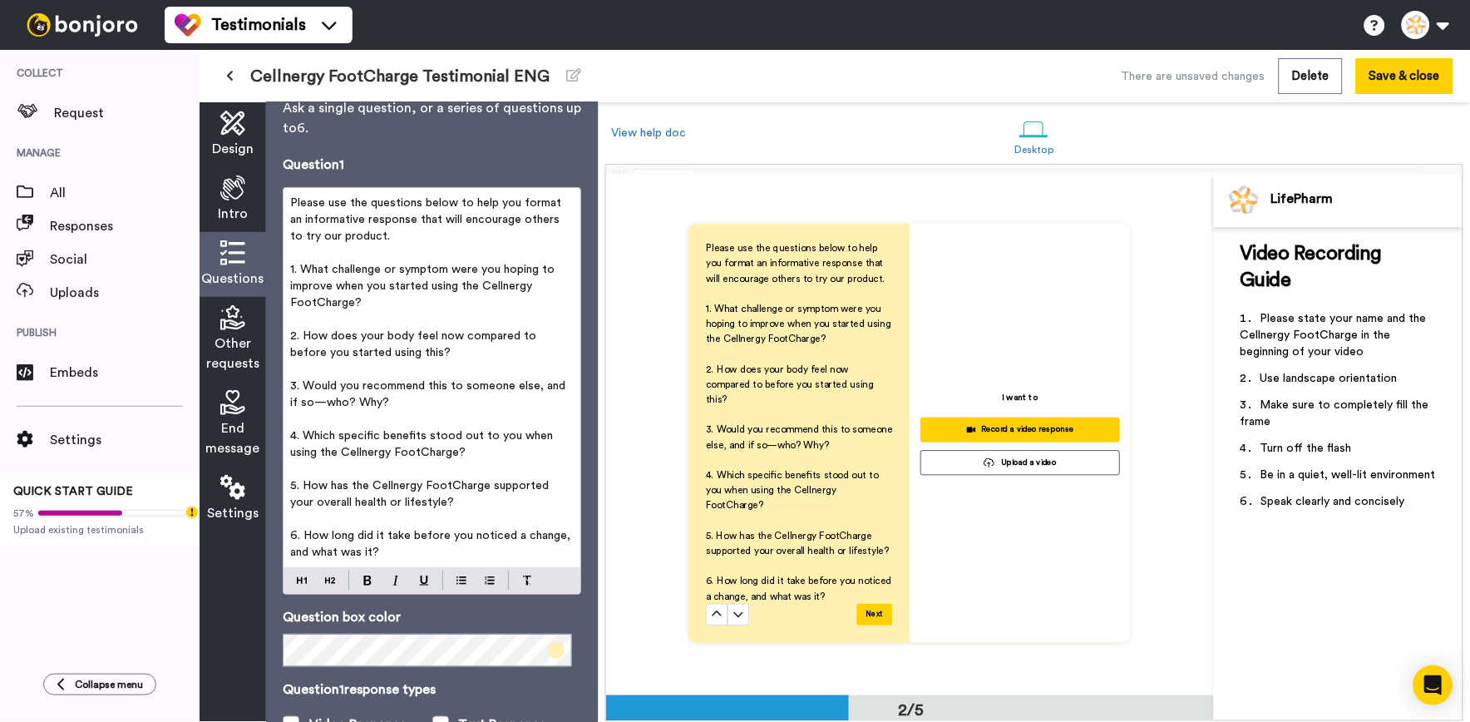
scroll to position [92, 0]
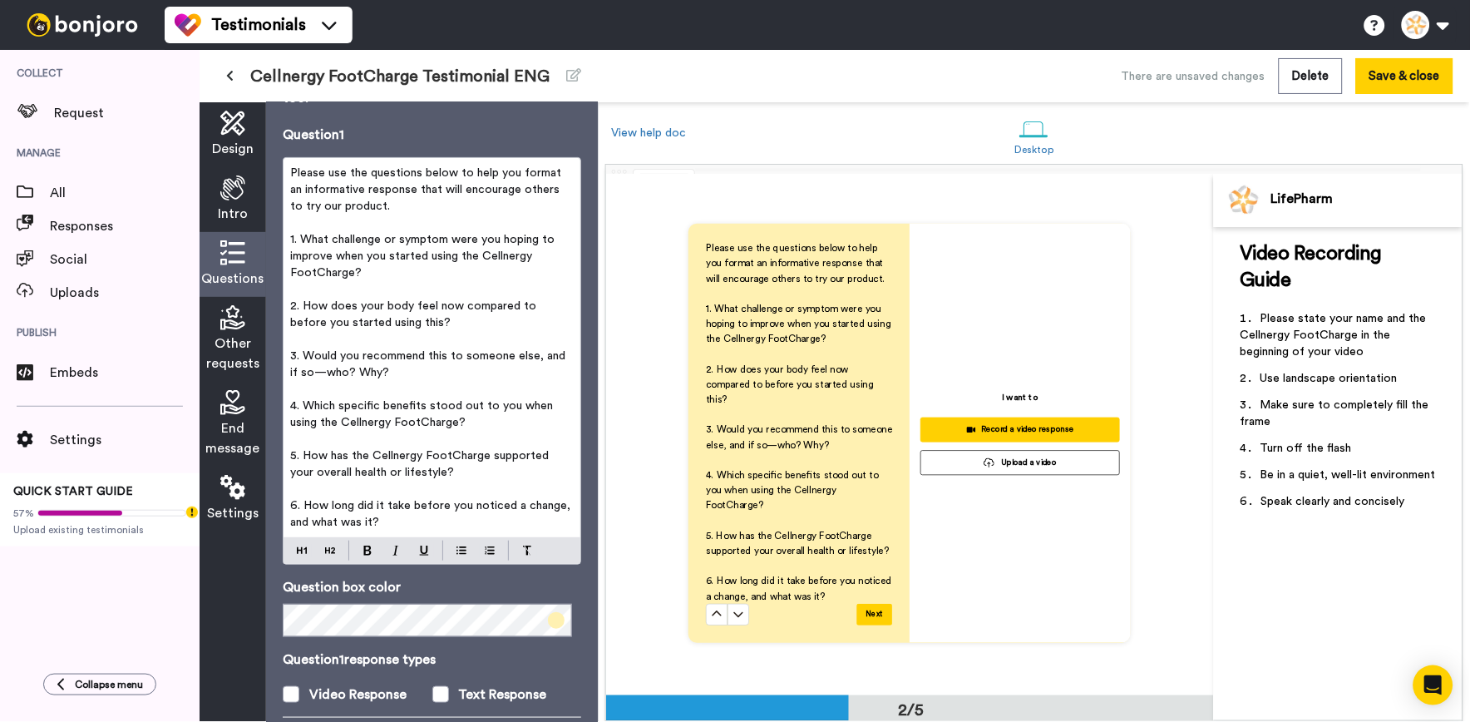
click at [452, 510] on span "6. How long did it take before you noticed a change, and what was it?" at bounding box center [432, 514] width 284 height 28
click at [454, 517] on p "6. How long did it take before you noticed a change, and what was it?" at bounding box center [432, 513] width 284 height 33
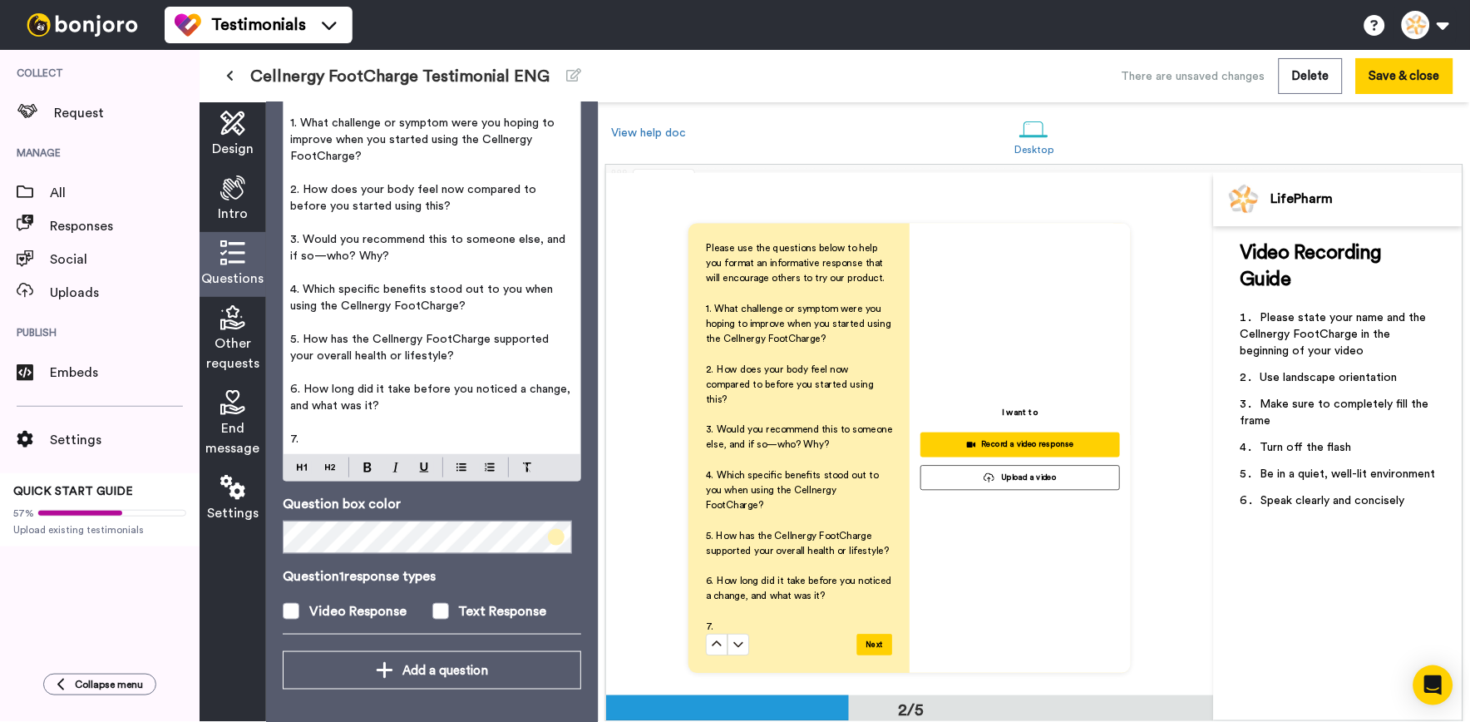
scroll to position [0, 0]
